Goal: Information Seeking & Learning: Learn about a topic

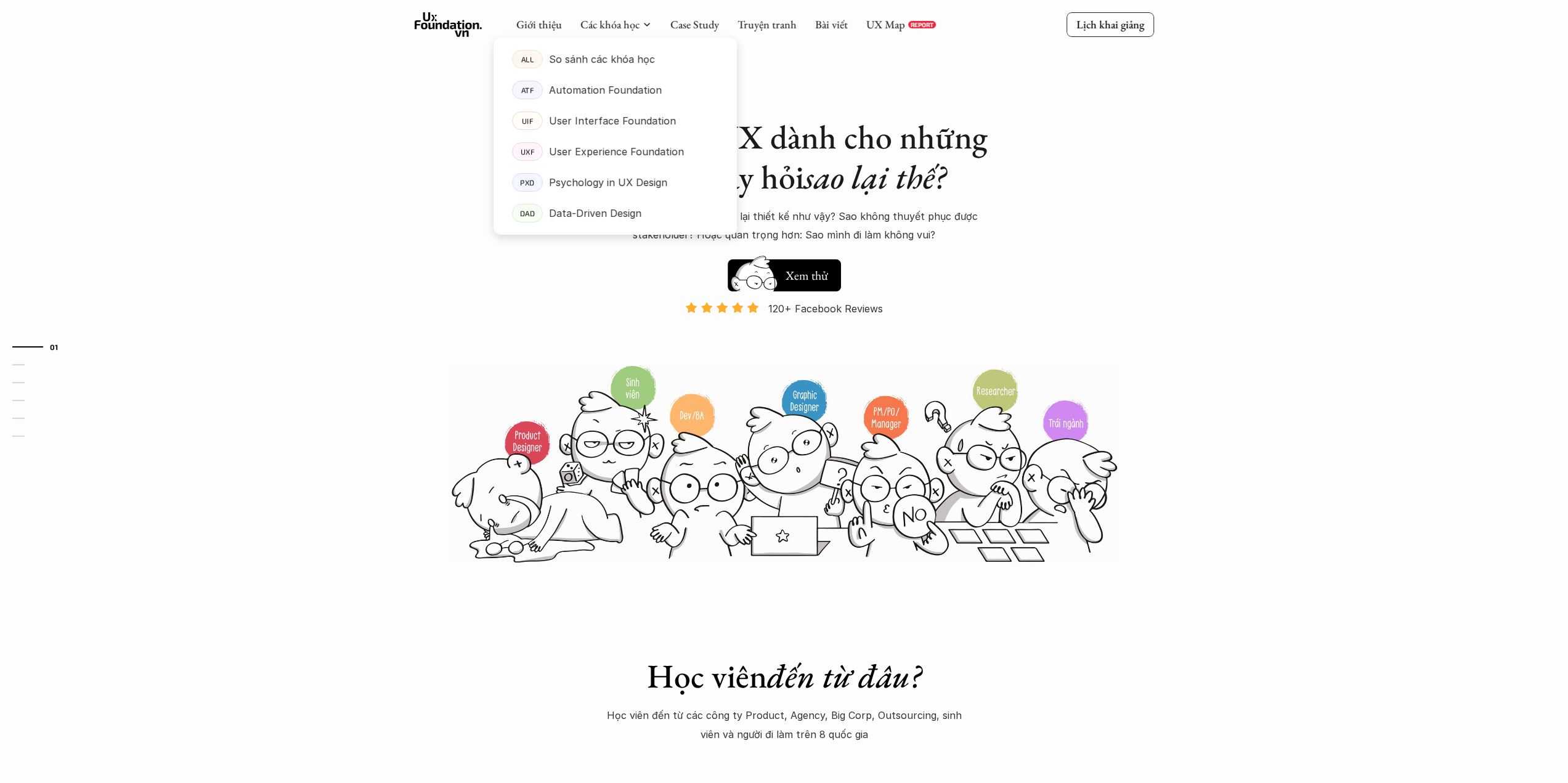
click at [612, 29] on div at bounding box center [615, 126] width 244 height 217
click at [615, 178] on p "Psychology in UX Design" at bounding box center [608, 182] width 119 height 19
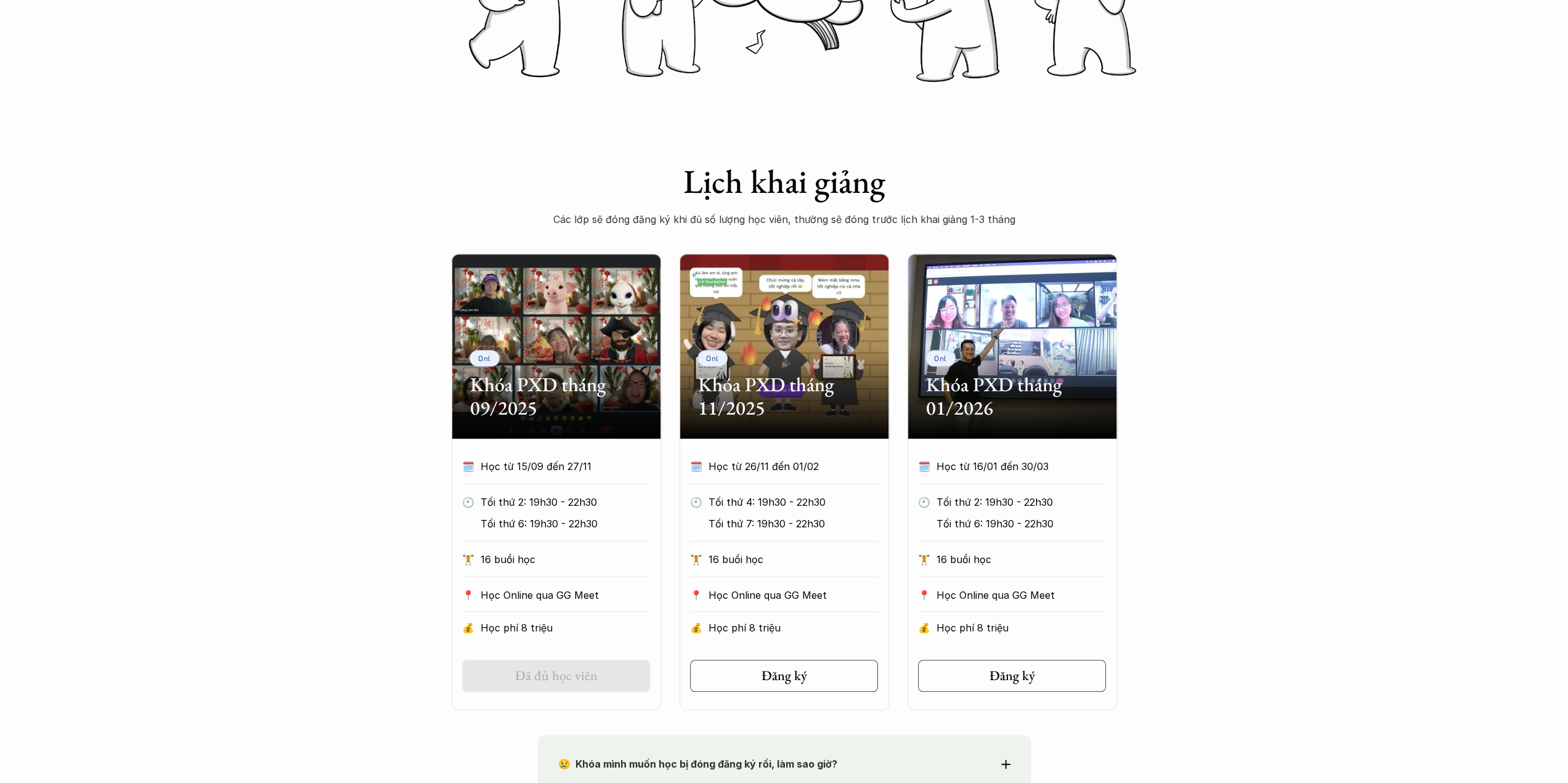
scroll to position [370, 0]
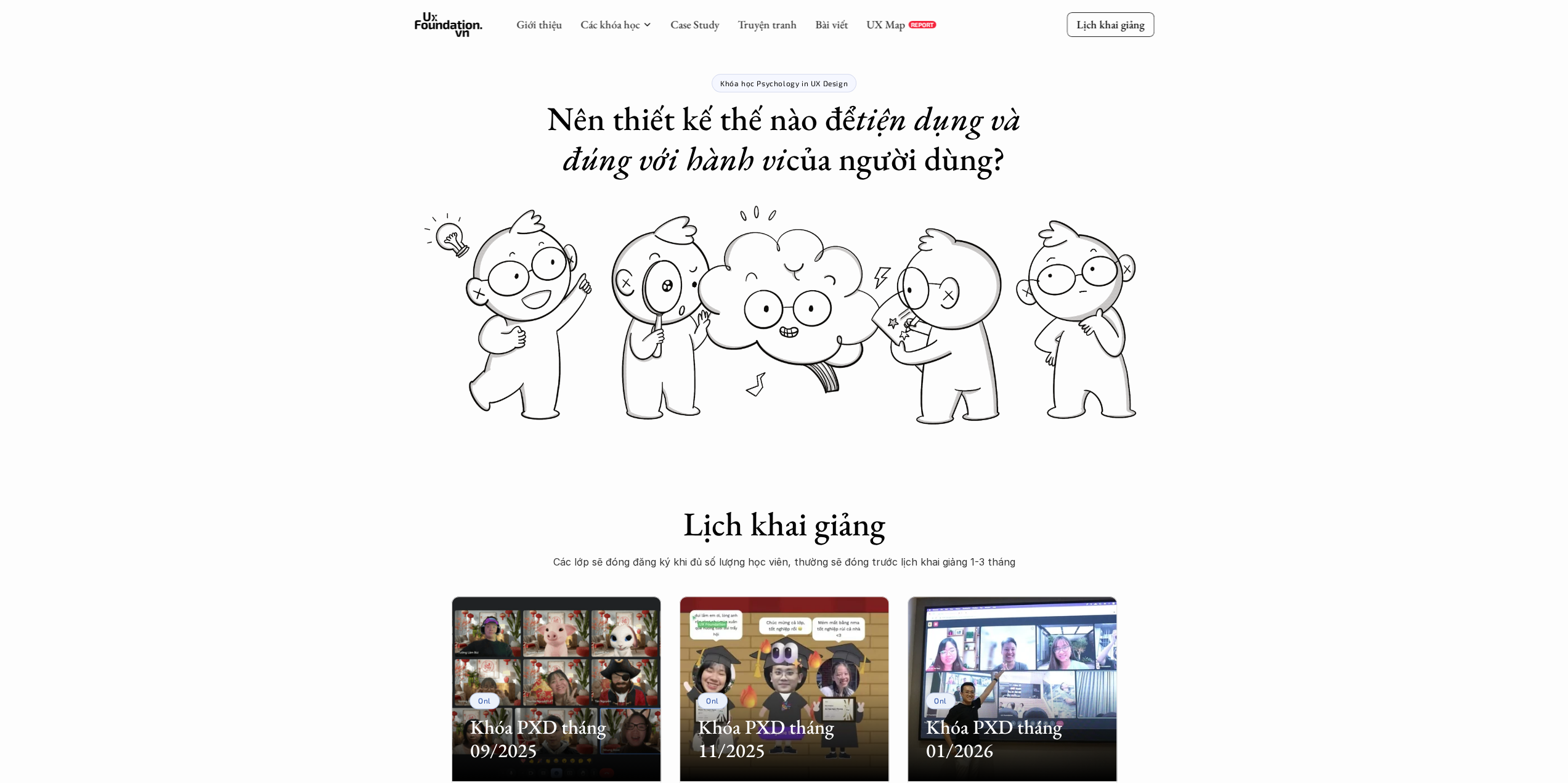
scroll to position [0, 0]
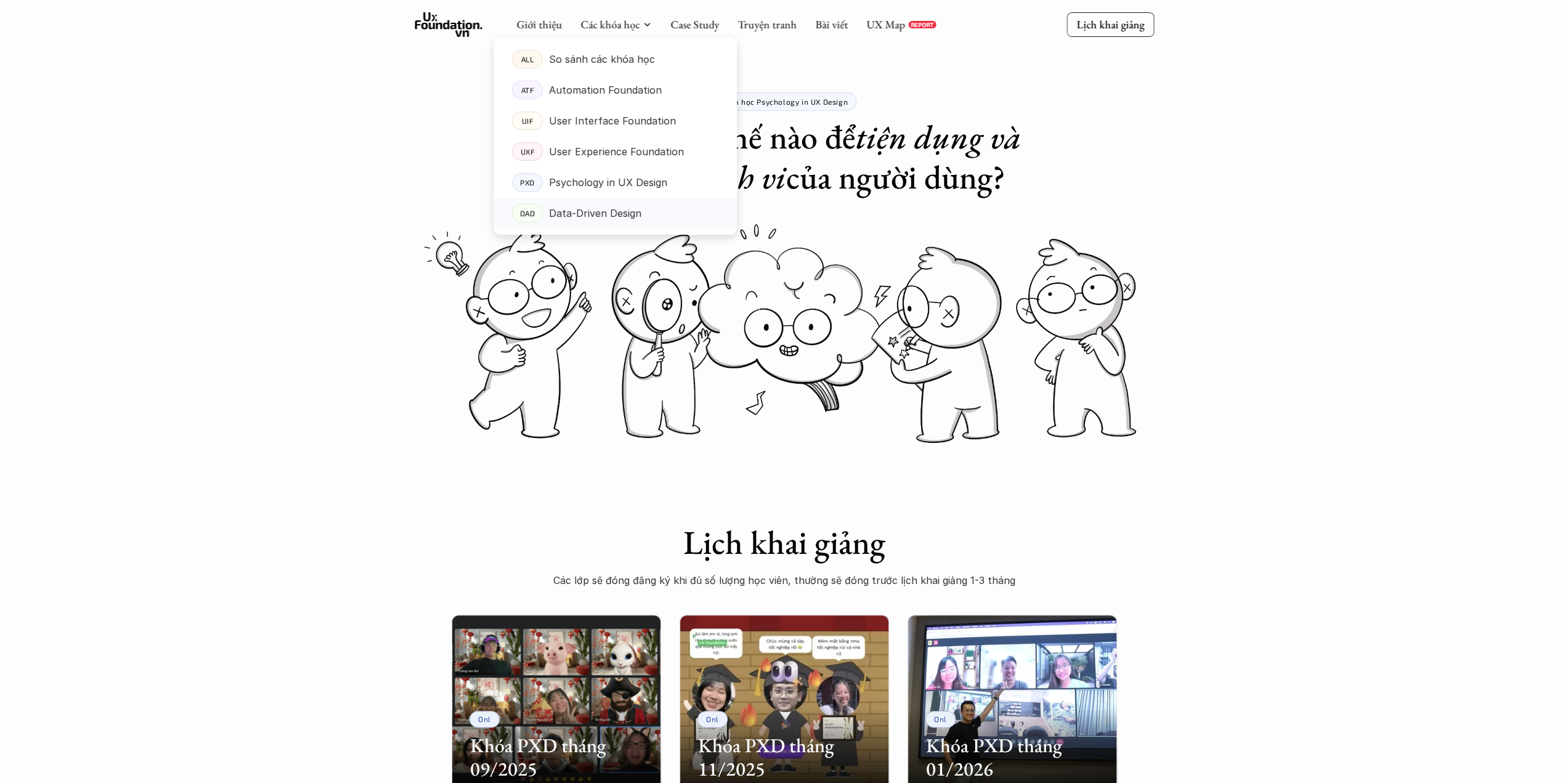
click at [574, 217] on p "Data-Driven Design" at bounding box center [595, 213] width 92 height 19
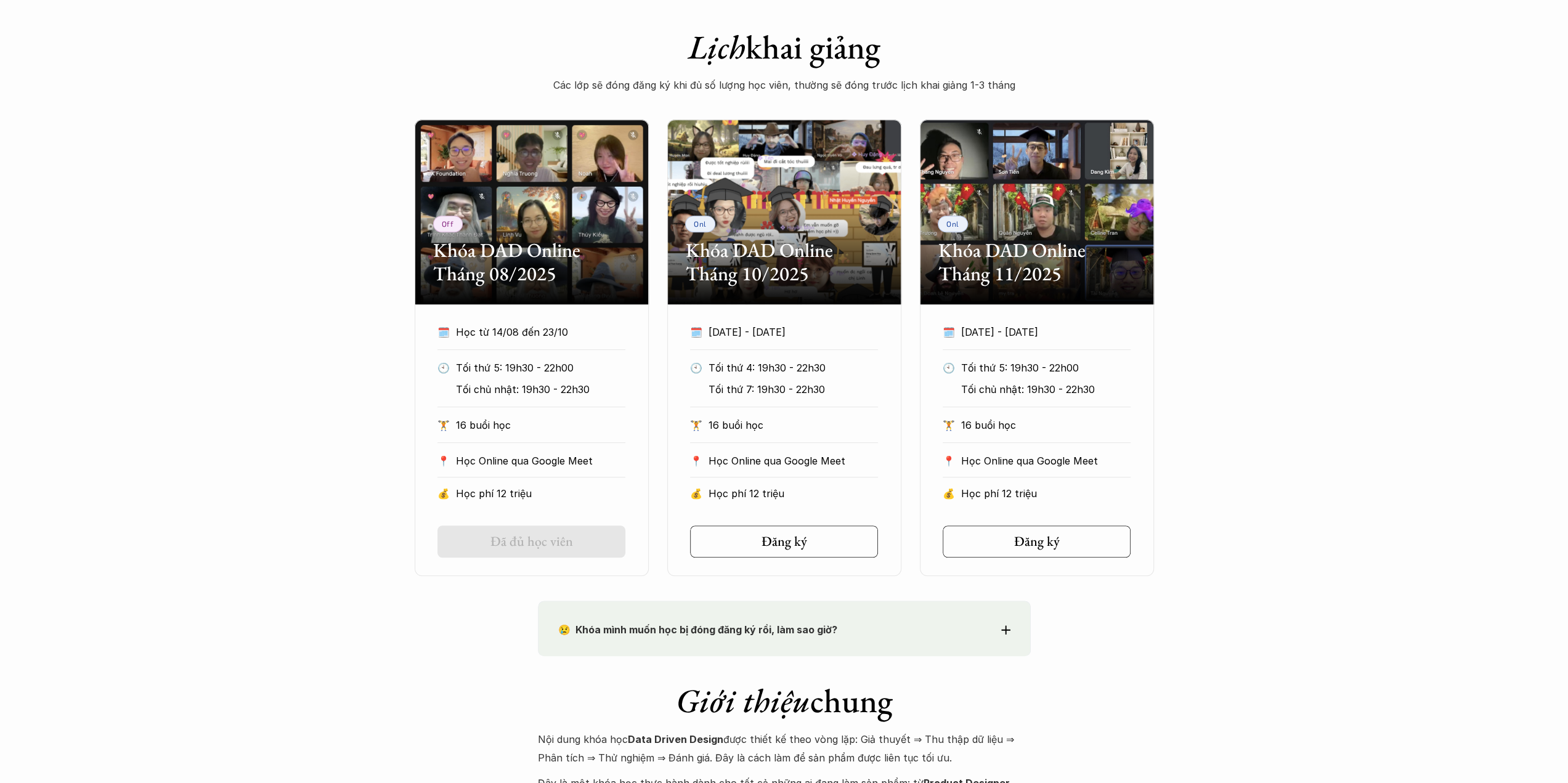
scroll to position [616, 0]
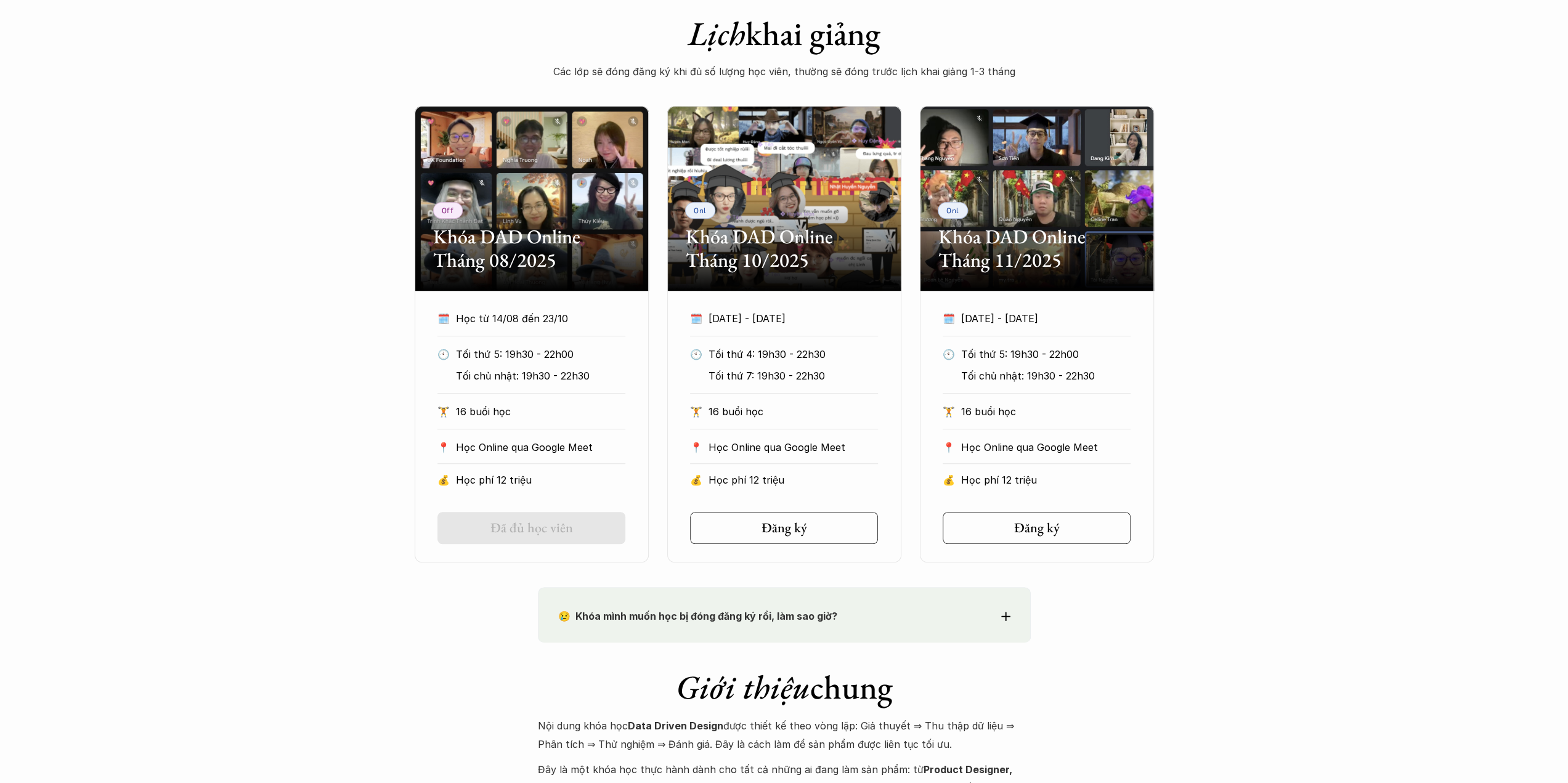
click at [374, 517] on div "Off Khóa DAD Online Tháng 08/2025 🗓️ Học từ 14/08 đến 23/10 🕙 Tối thứ 5: 19h30 …" at bounding box center [784, 334] width 1568 height 456
click at [1408, 441] on div "Off Khóa DAD Online Tháng 08/2025 🗓️ Học từ 14/08 đến 23/10 🕙 Tối thứ 5: 19h30 …" at bounding box center [784, 334] width 1568 height 456
click at [1339, 399] on div "Off Khóa DAD Online Tháng 08/2025 🗓️ Học từ 14/08 đến 23/10 🕙 Tối thứ 5: 19h30 …" at bounding box center [784, 334] width 1568 height 456
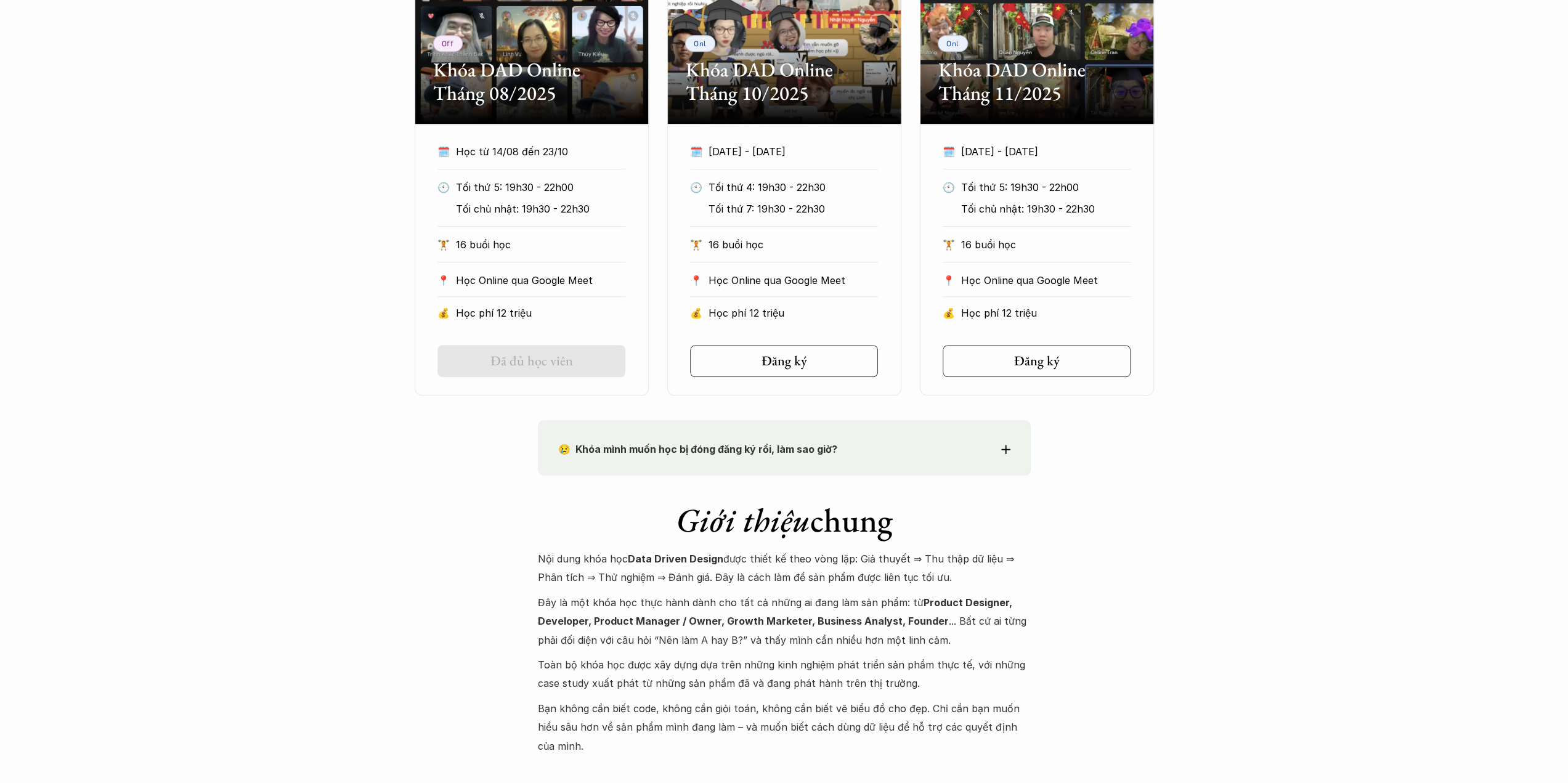
scroll to position [862, 0]
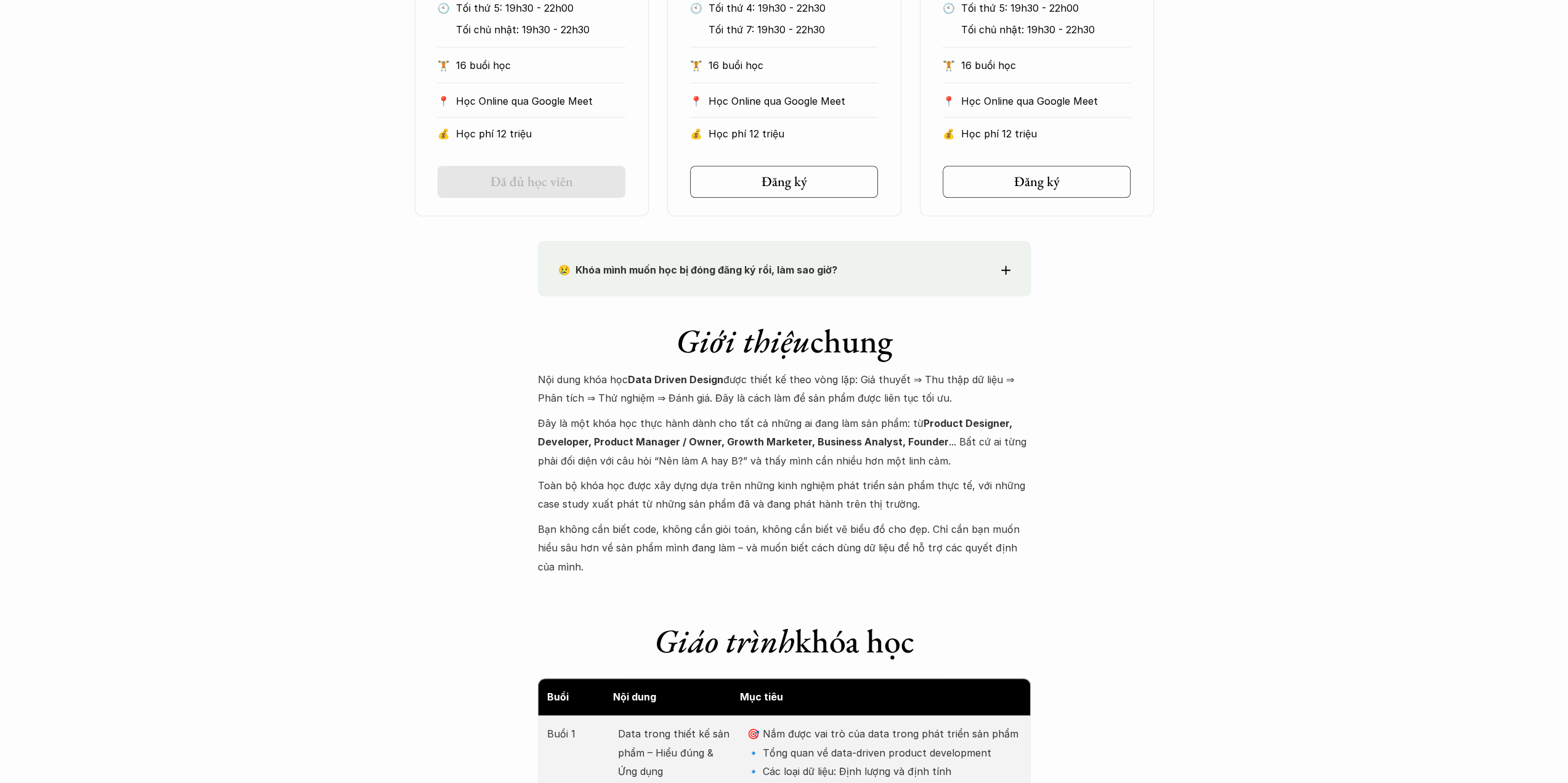
scroll to position [986, 0]
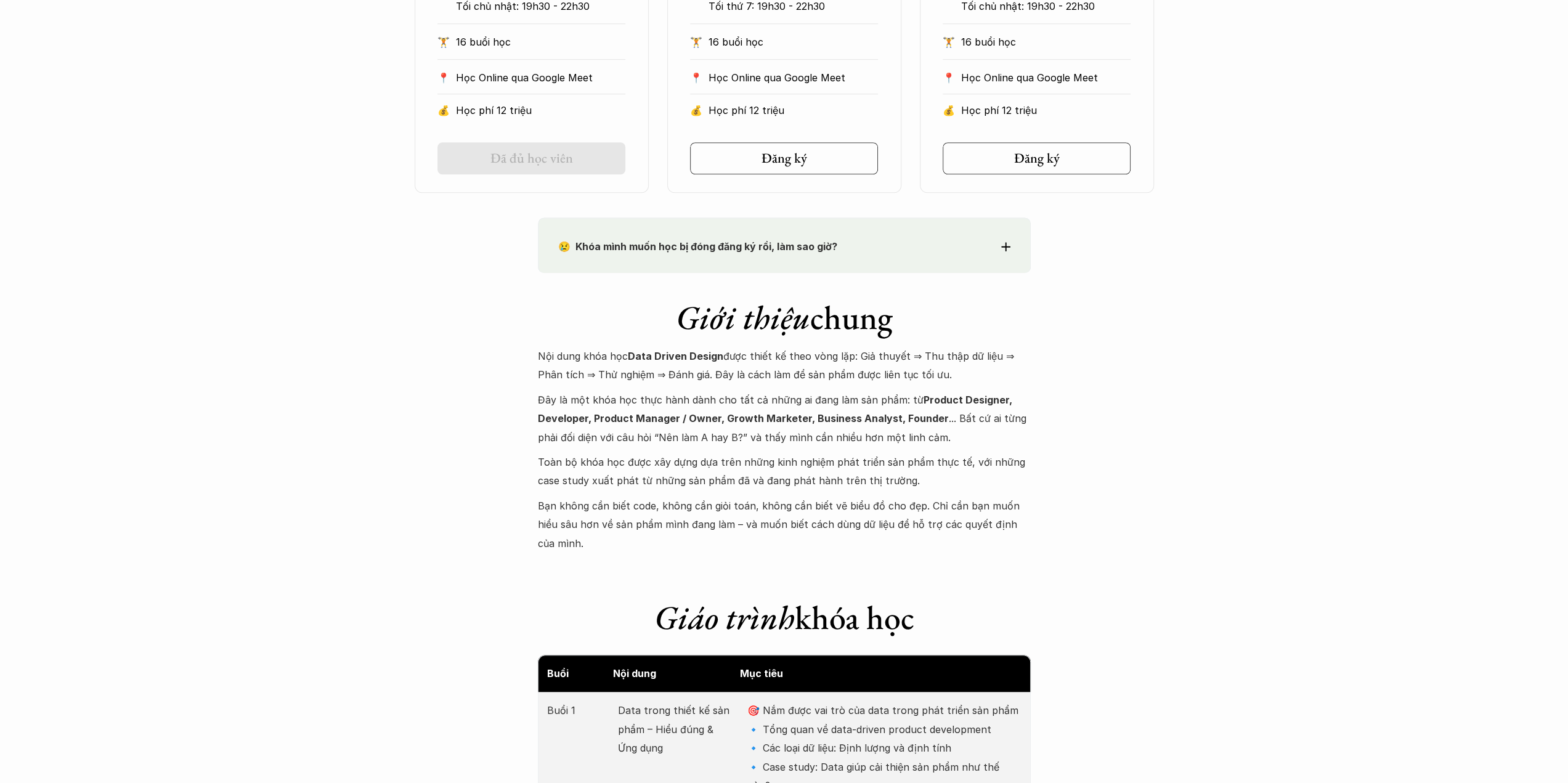
click at [817, 466] on p "Toàn bộ khóa học được xây dựng dựa trên những kinh nghiệm phát triển sản phẩm t…" at bounding box center [784, 472] width 493 height 37
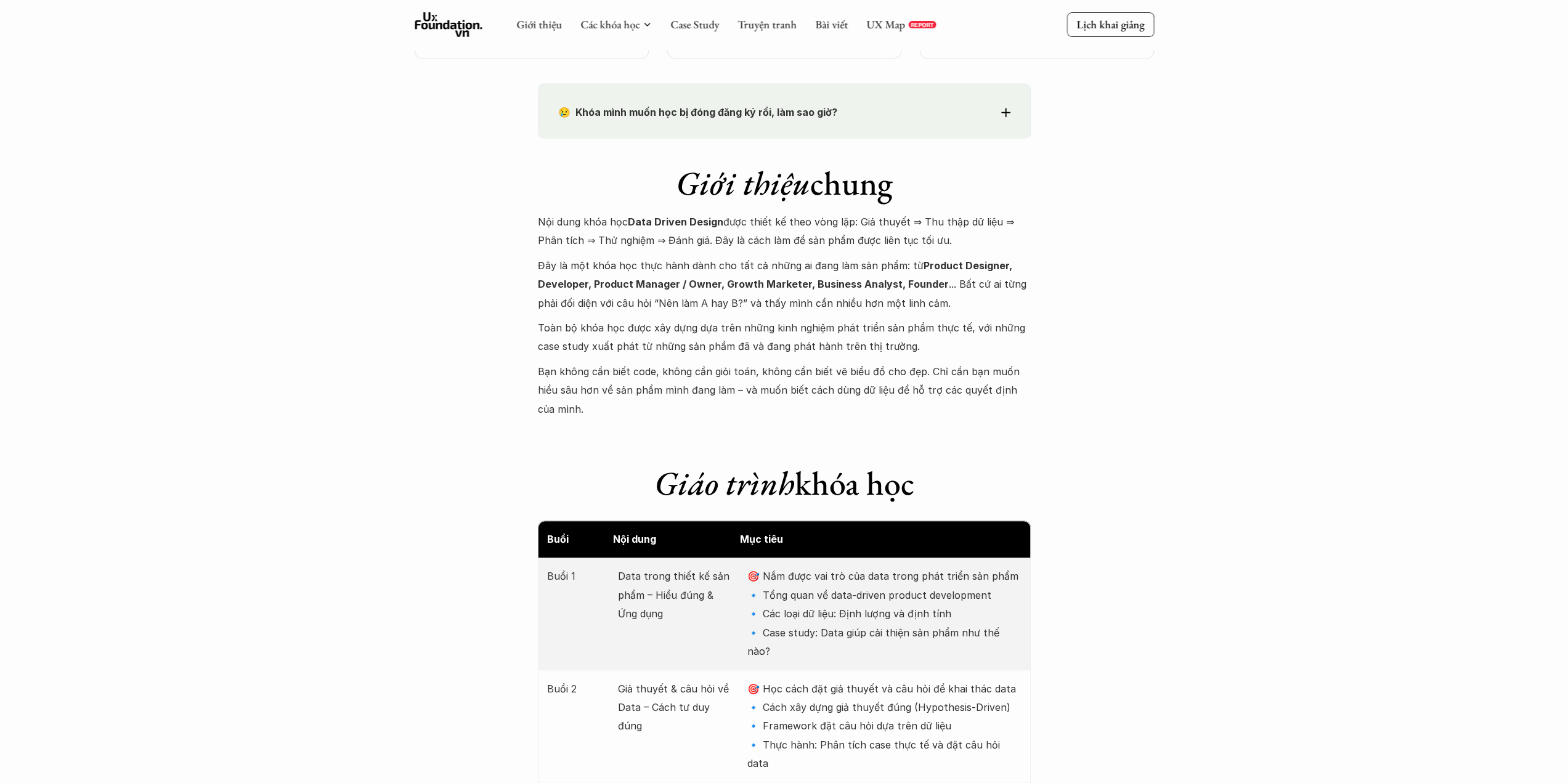
scroll to position [1109, 0]
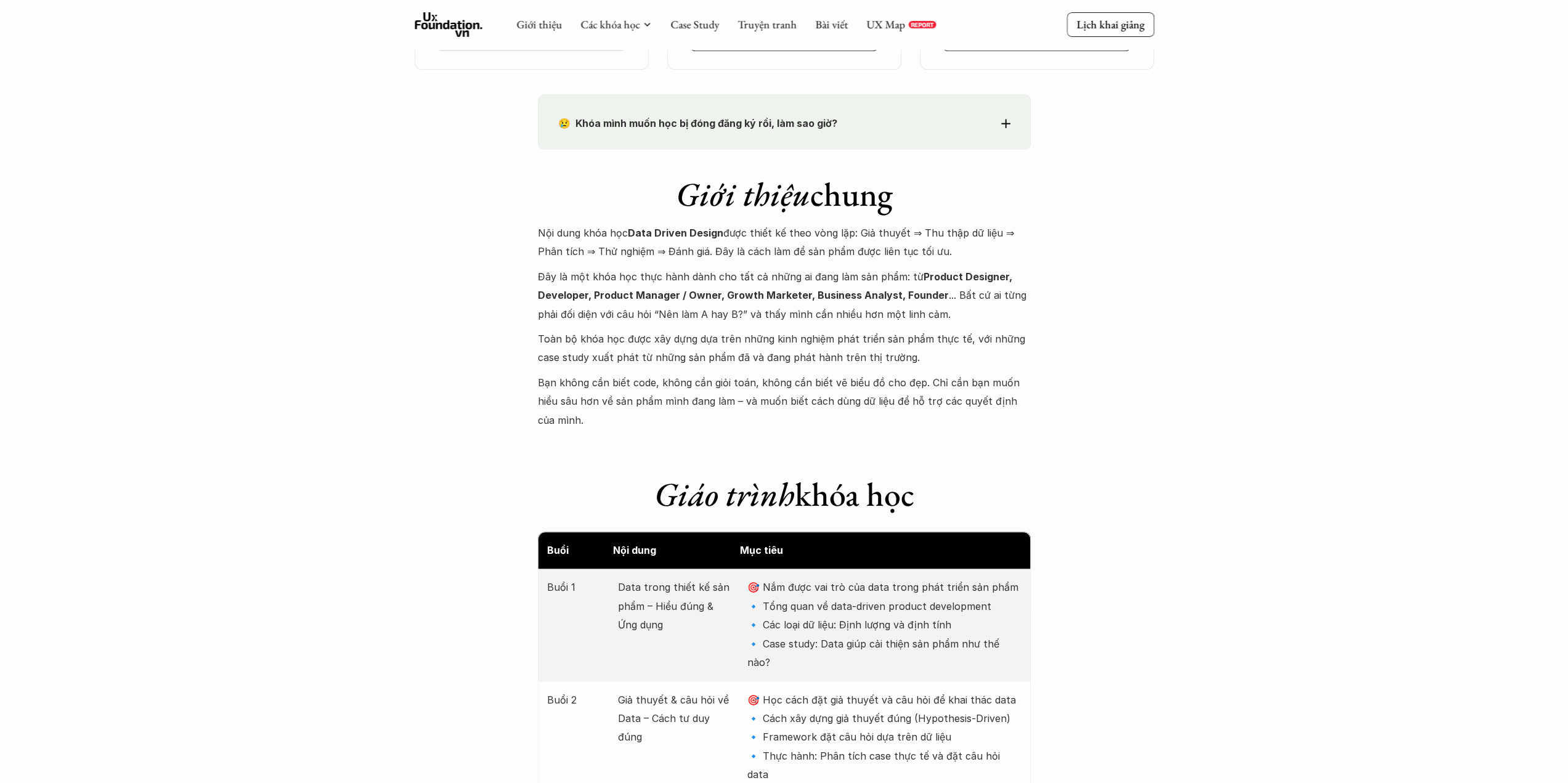
click at [1012, 120] on div "😢 Khóa mình muốn học bị đóng đăng ký rồi, làm sao giờ? Chào bạn, Bọn mình rất t…" at bounding box center [784, 122] width 493 height 55
